Goal: Task Accomplishment & Management: Manage account settings

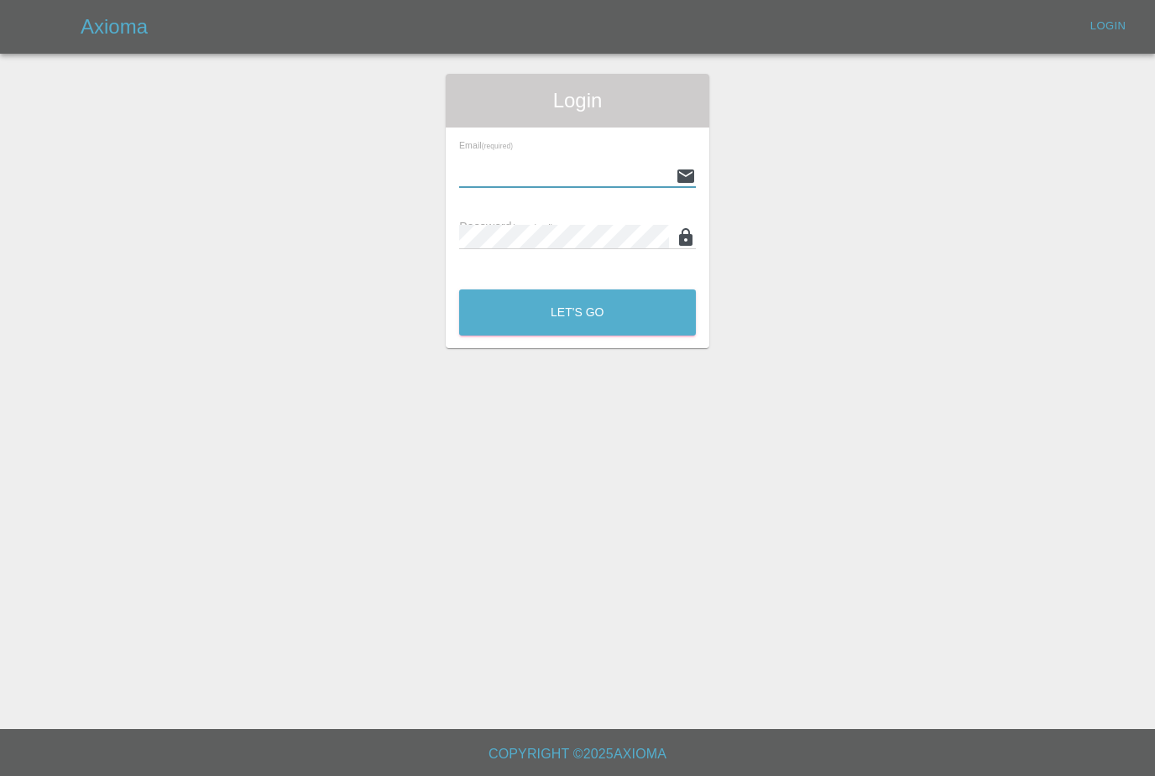
type input "[PERSON_NAME][EMAIL_ADDRESS][PERSON_NAME][DOMAIN_NAME]"
click at [577, 312] on button "Let's Go" at bounding box center [577, 313] width 237 height 46
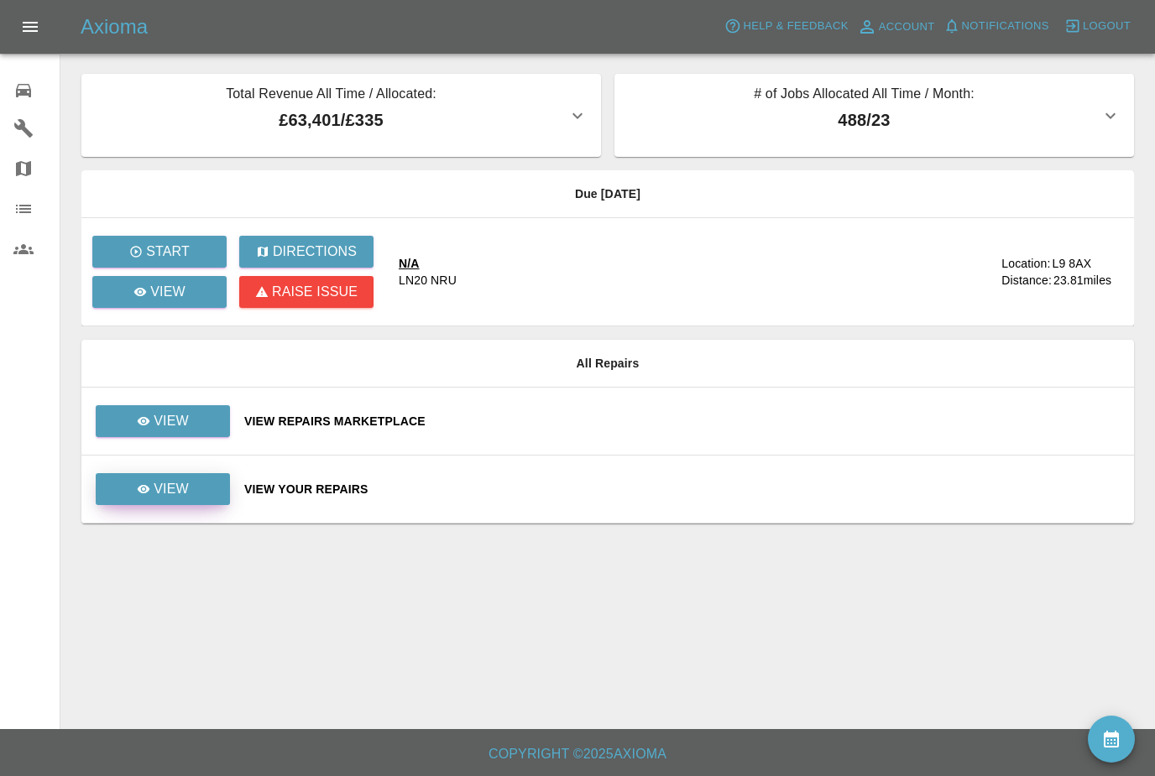
click at [219, 481] on link "View" at bounding box center [163, 489] width 134 height 32
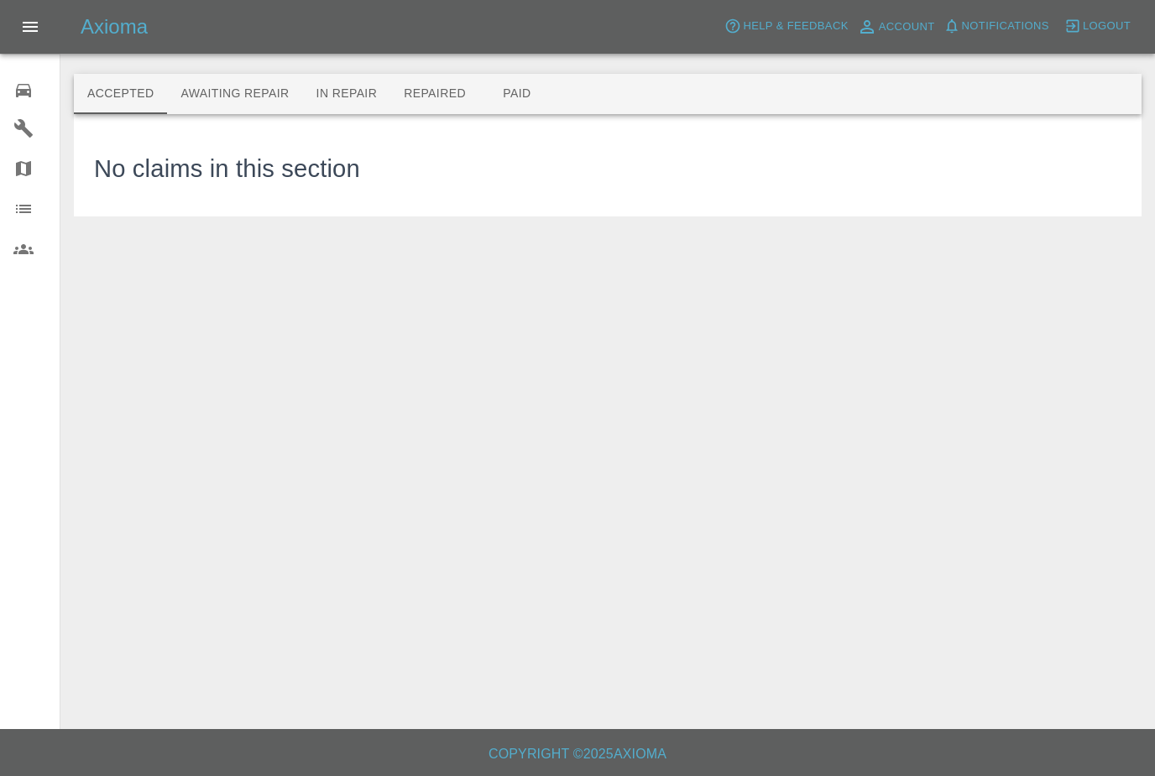
click at [264, 97] on button "Awaiting Repair" at bounding box center [234, 94] width 135 height 40
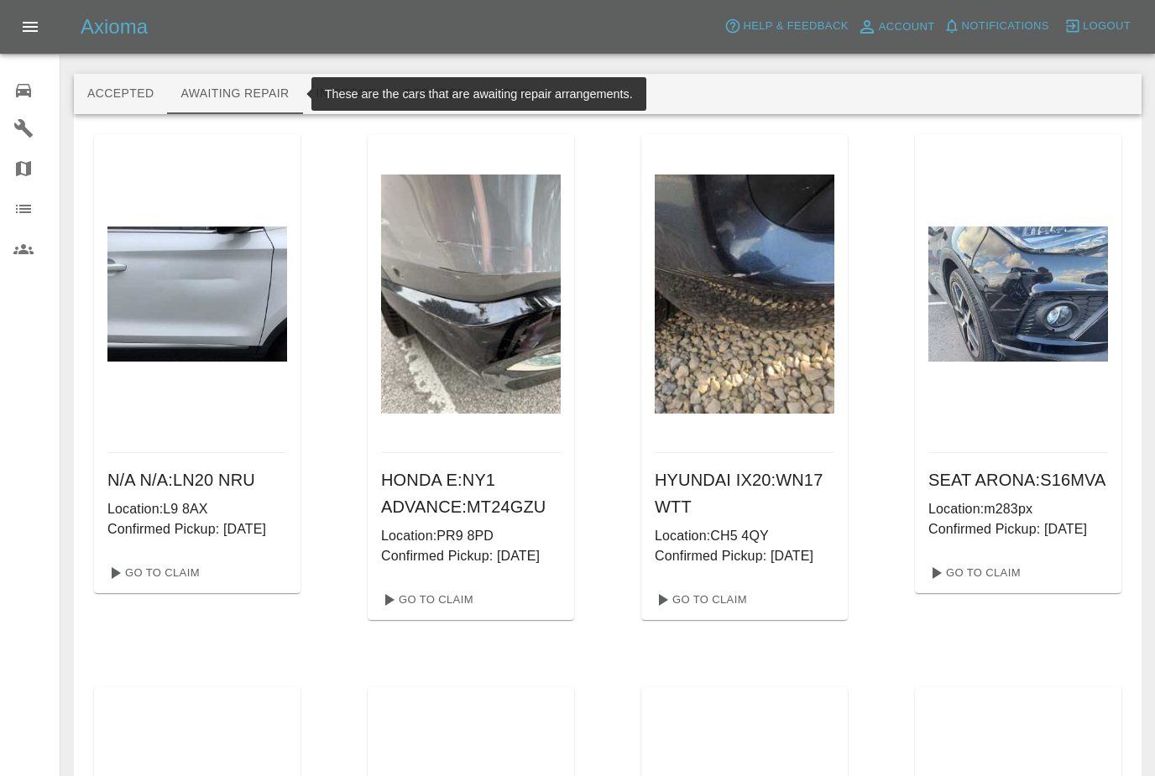
click at [464, 108] on button "Repaired" at bounding box center [434, 94] width 89 height 40
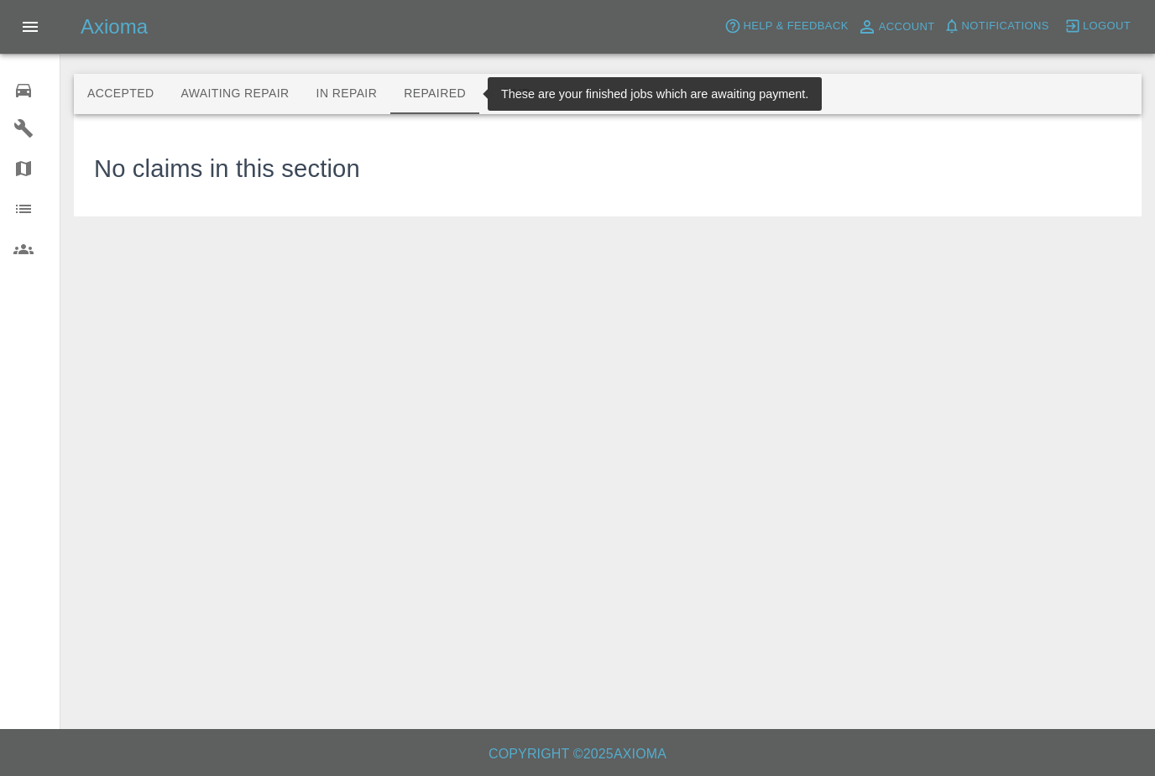
click at [524, 97] on button "Paid" at bounding box center [517, 94] width 76 height 40
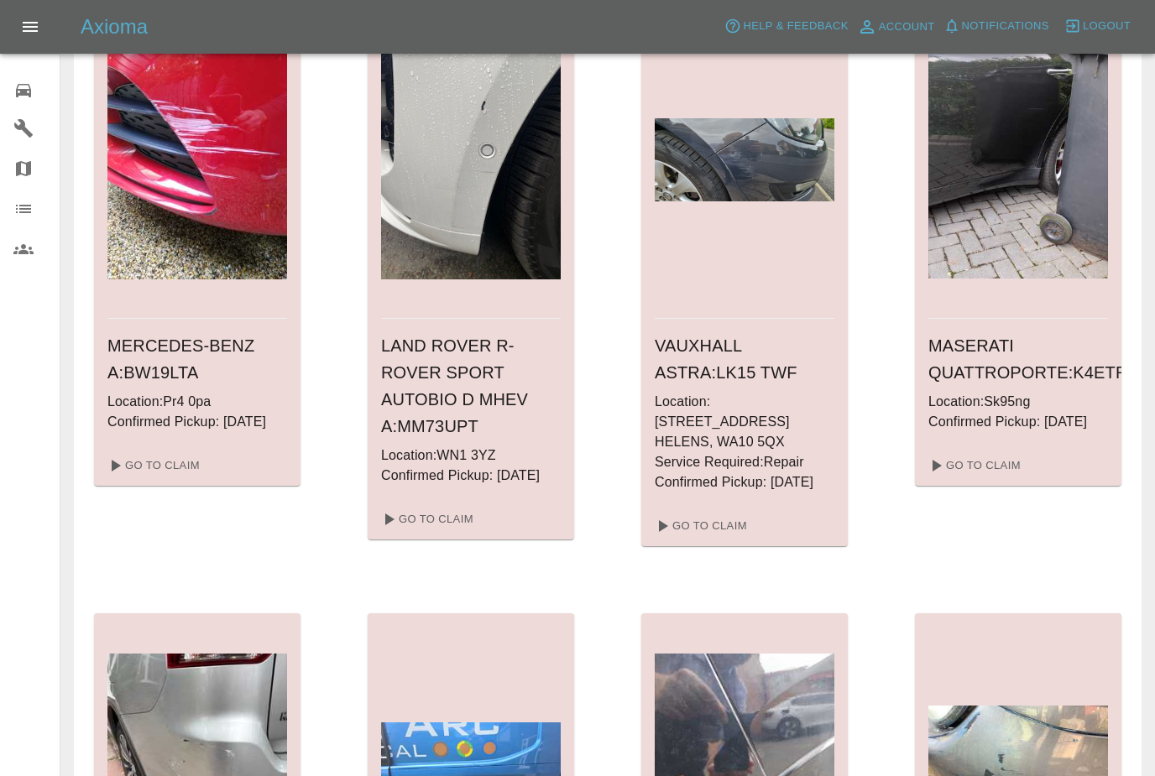
scroll to position [106, 0]
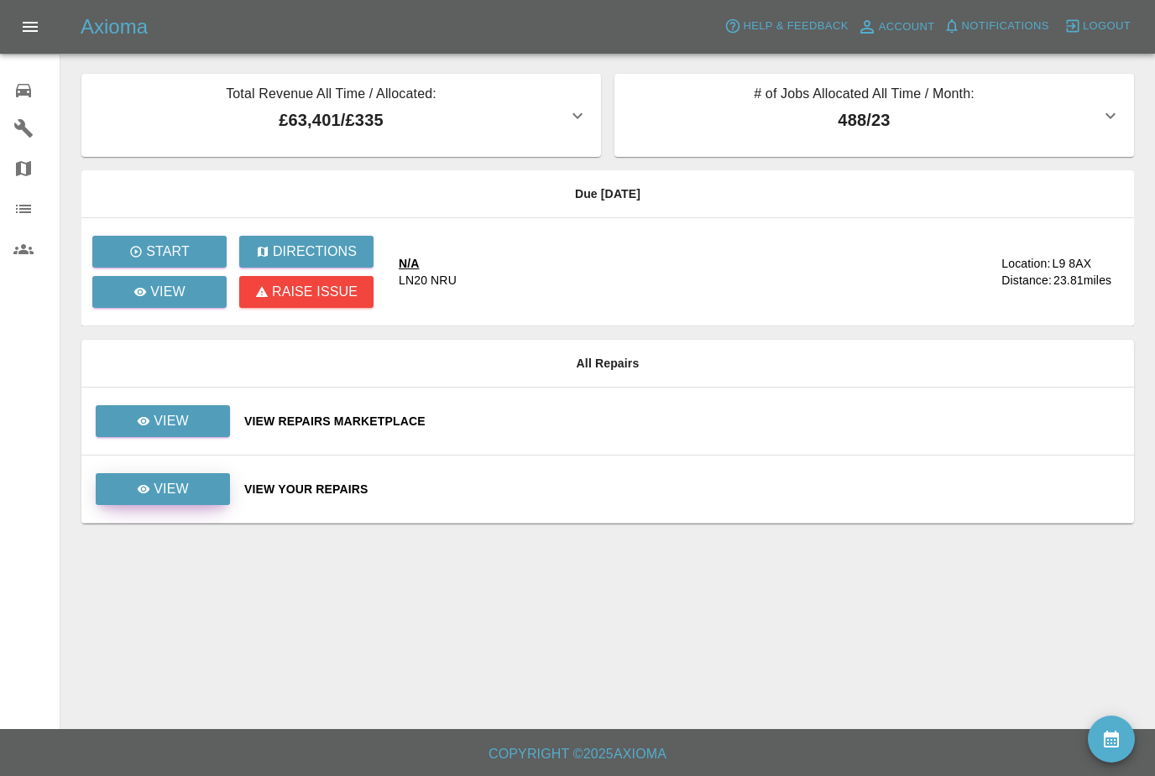
click at [187, 494] on p "View" at bounding box center [171, 489] width 35 height 20
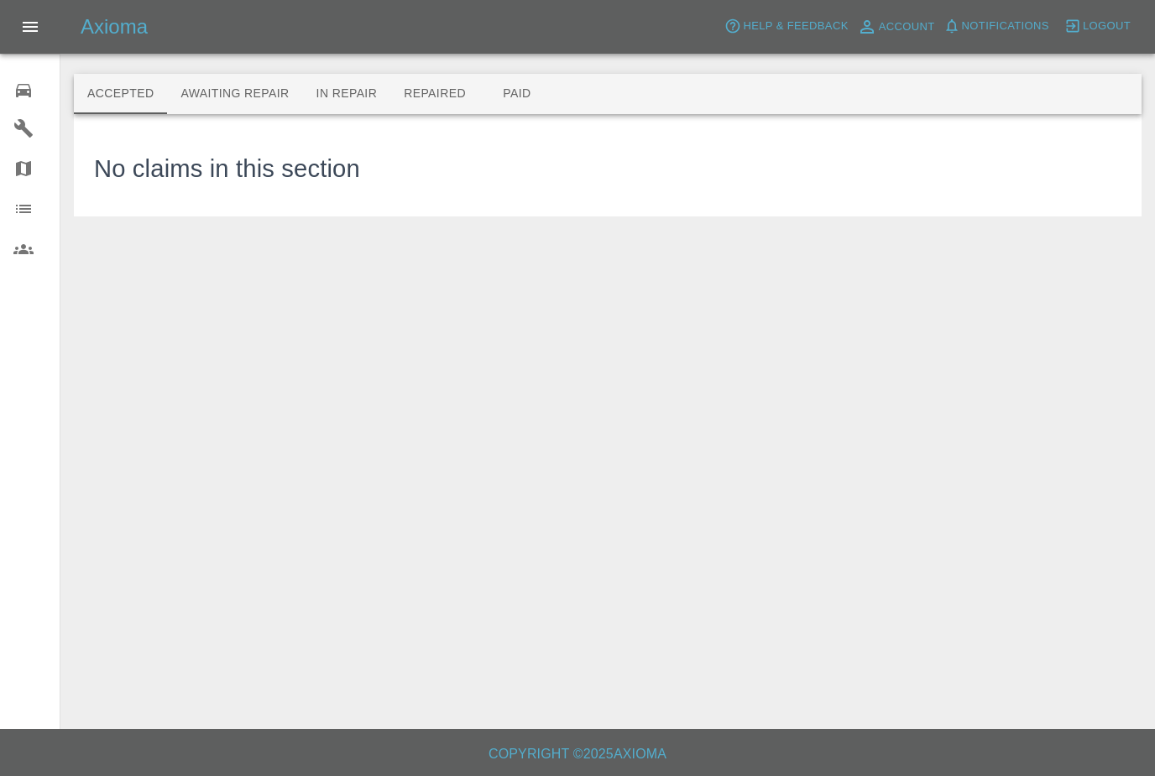
click at [202, 93] on button "Awaiting Repair" at bounding box center [234, 94] width 135 height 40
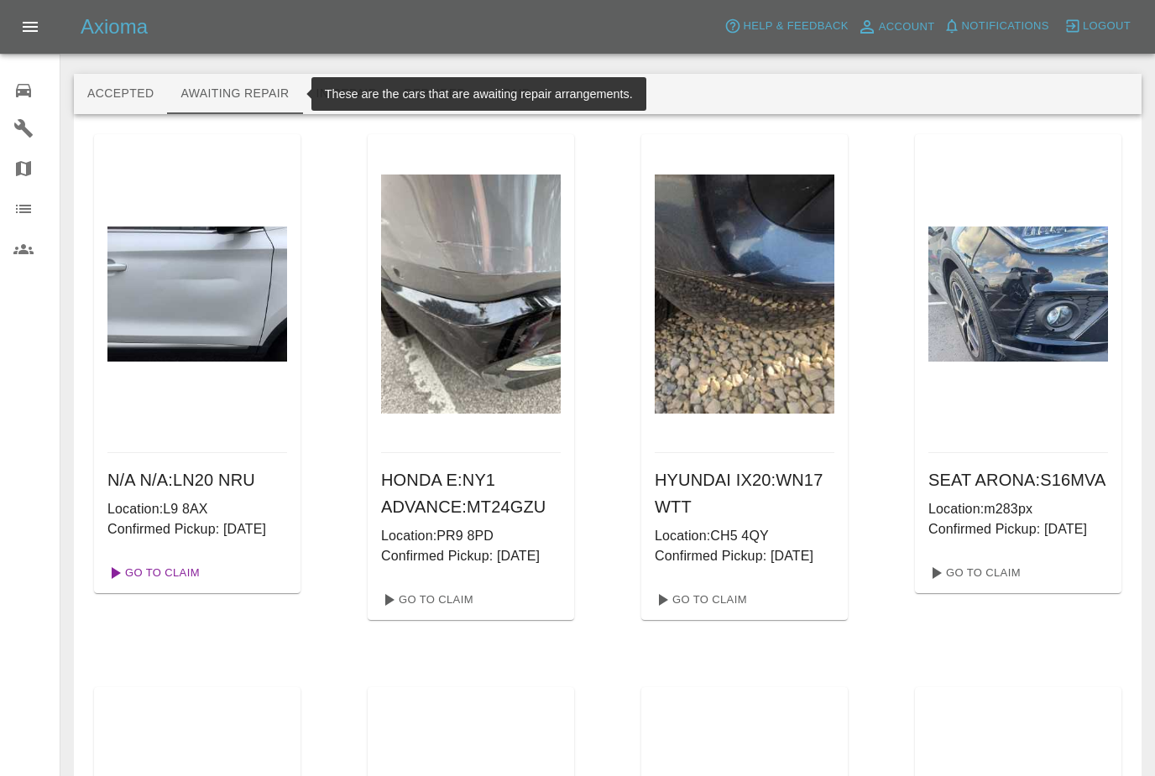
click at [185, 587] on link "Go To Claim" at bounding box center [152, 573] width 103 height 27
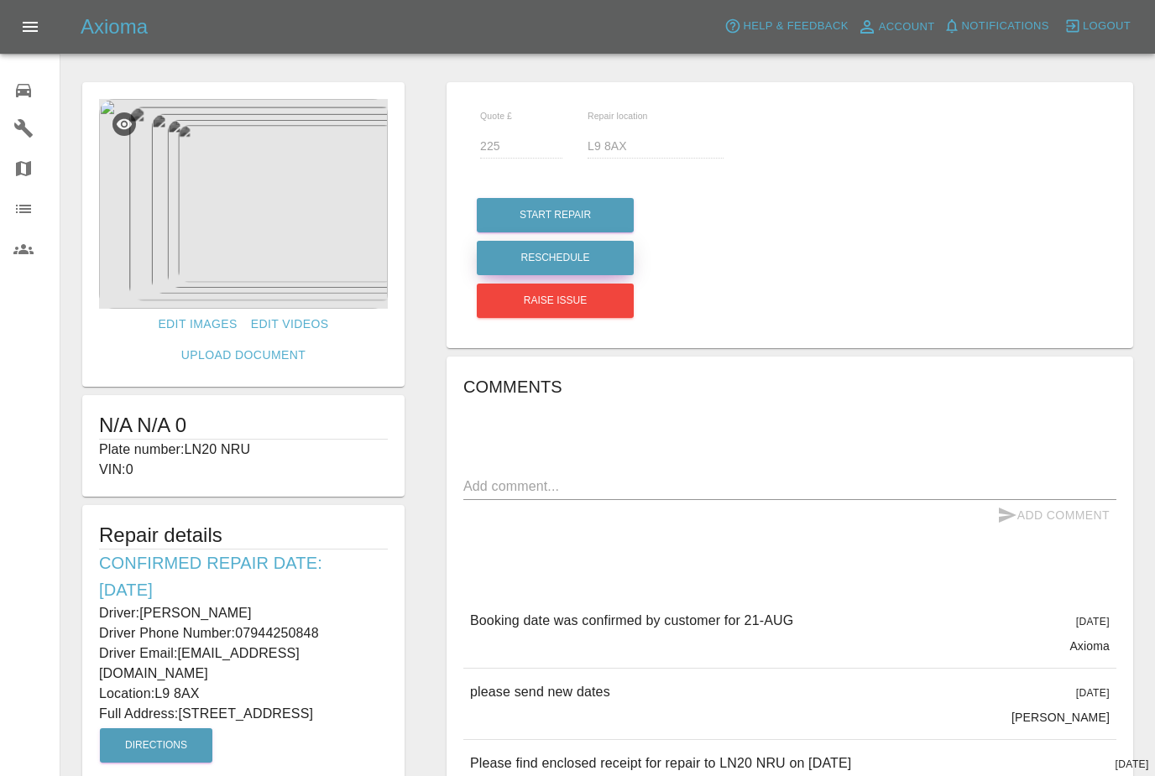
click at [611, 262] on button "Reschedule" at bounding box center [555, 258] width 157 height 34
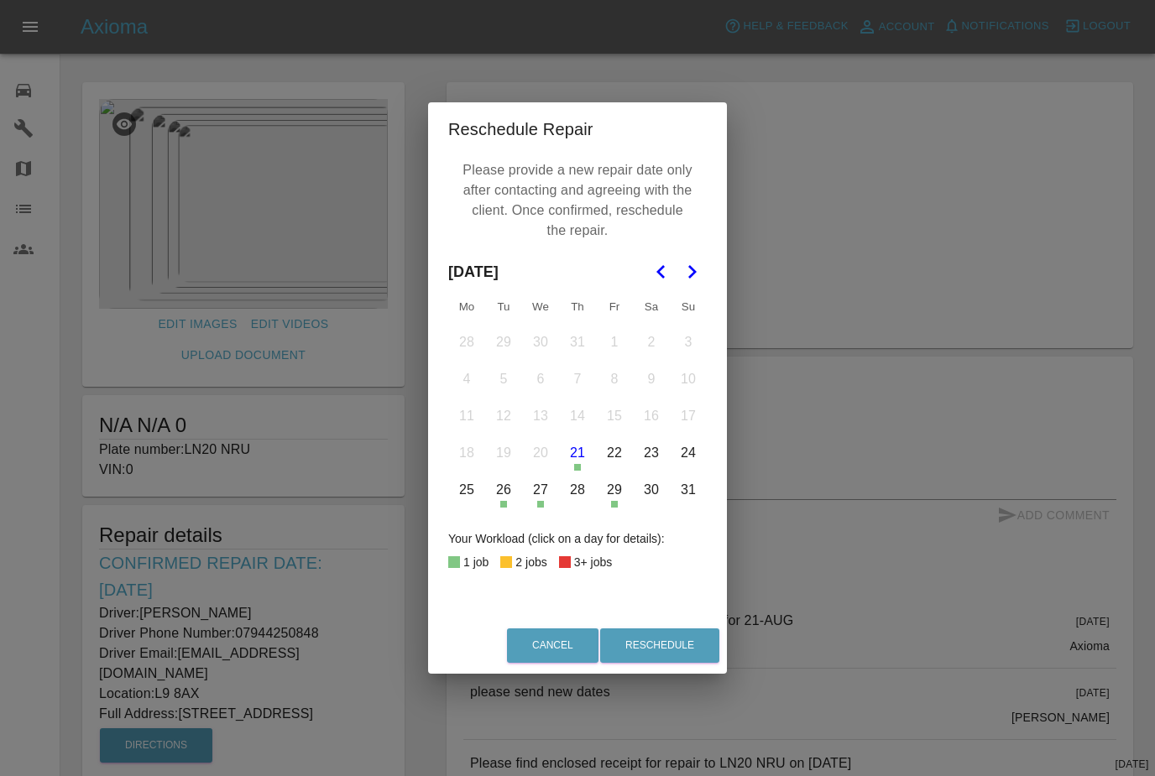
click at [502, 492] on button "26" at bounding box center [503, 489] width 35 height 35
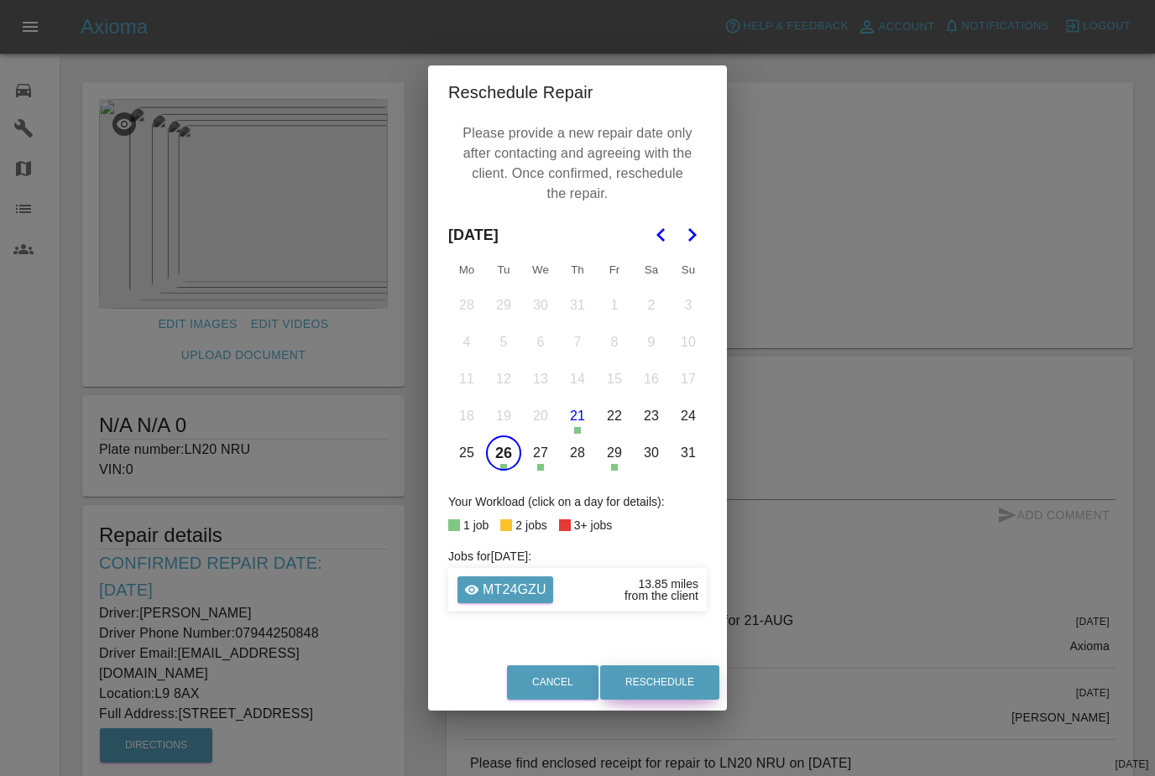
click at [683, 687] on button "Reschedule" at bounding box center [659, 683] width 119 height 34
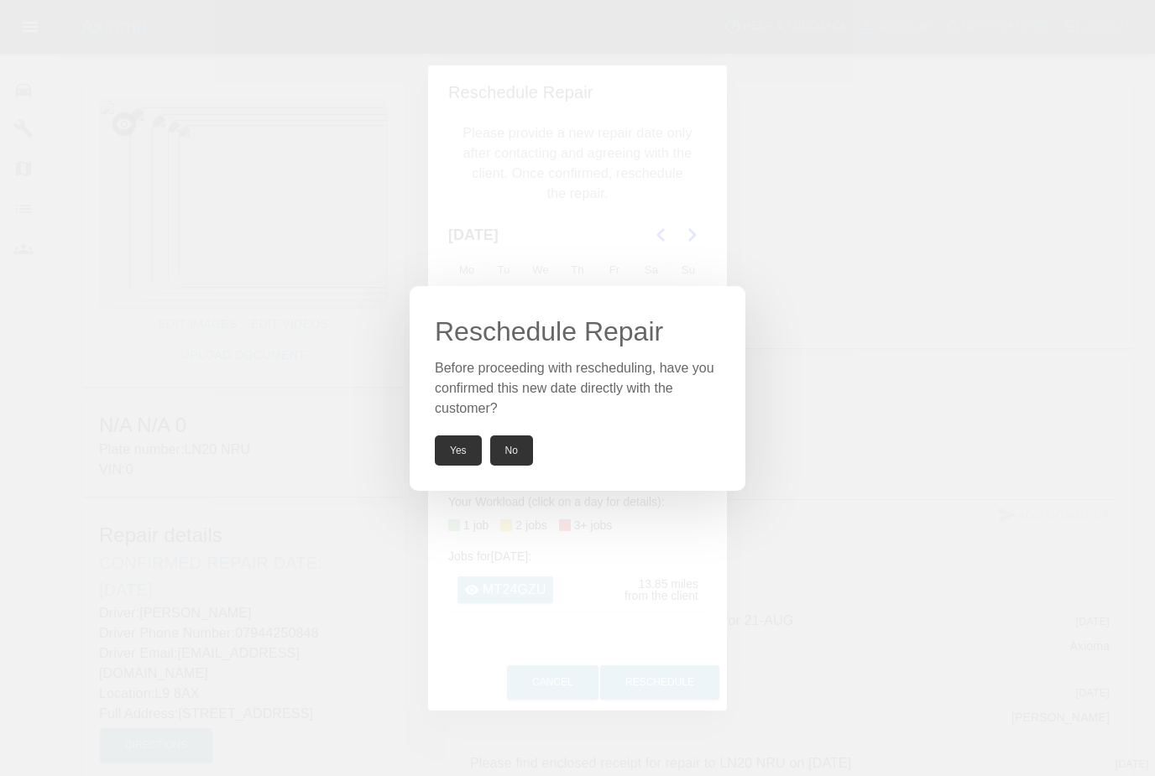
click at [456, 457] on button "Yes" at bounding box center [458, 451] width 47 height 30
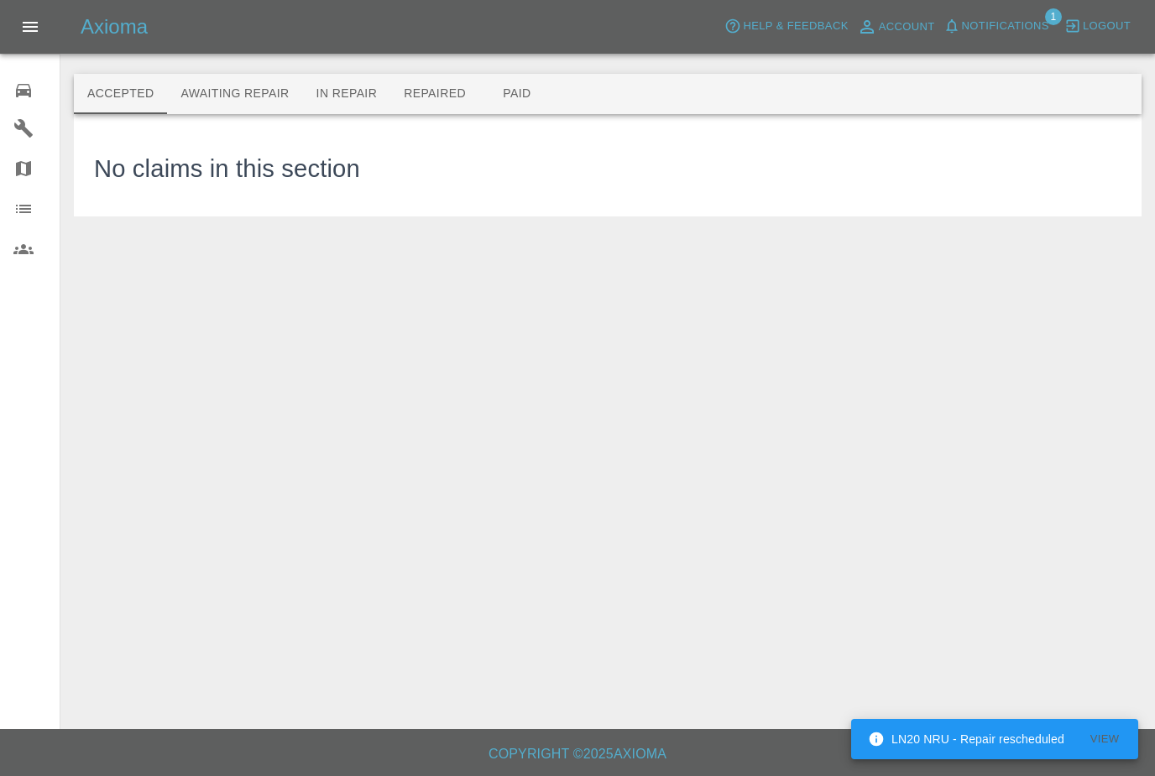
click at [1022, 34] on span "Notifications" at bounding box center [1005, 26] width 87 height 19
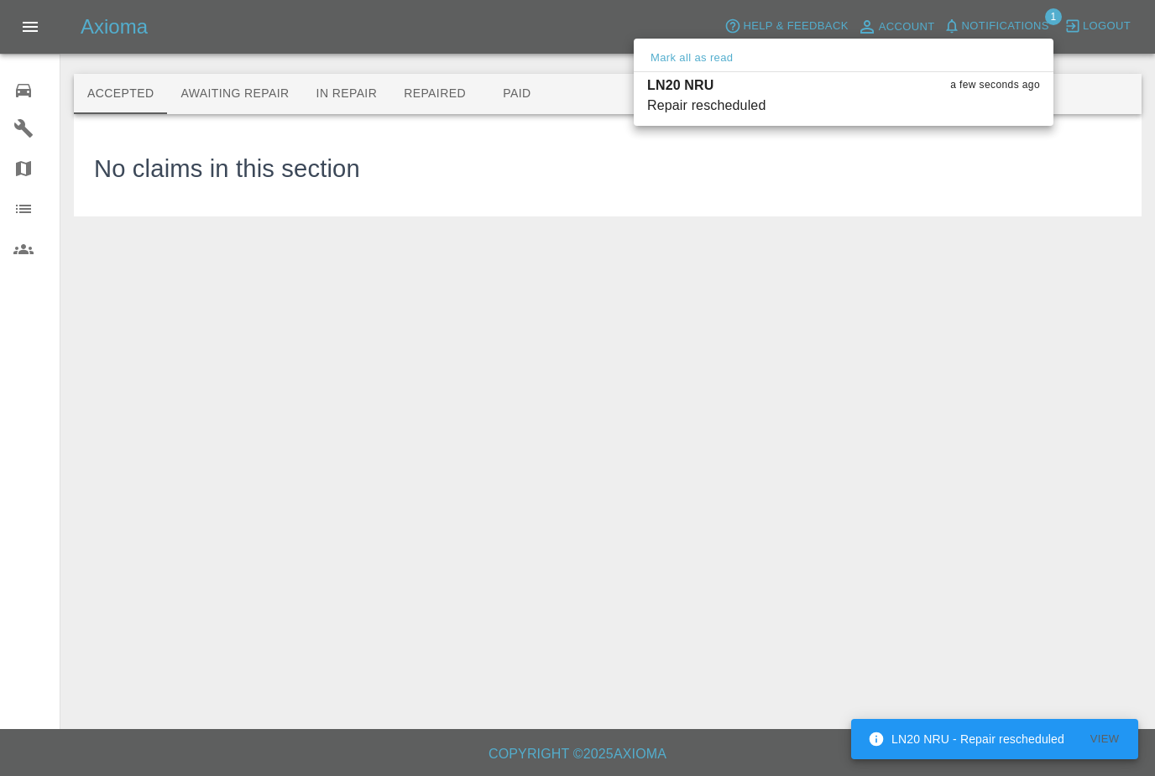
click at [891, 431] on div at bounding box center [577, 388] width 1155 height 776
